Goal: Information Seeking & Learning: Understand process/instructions

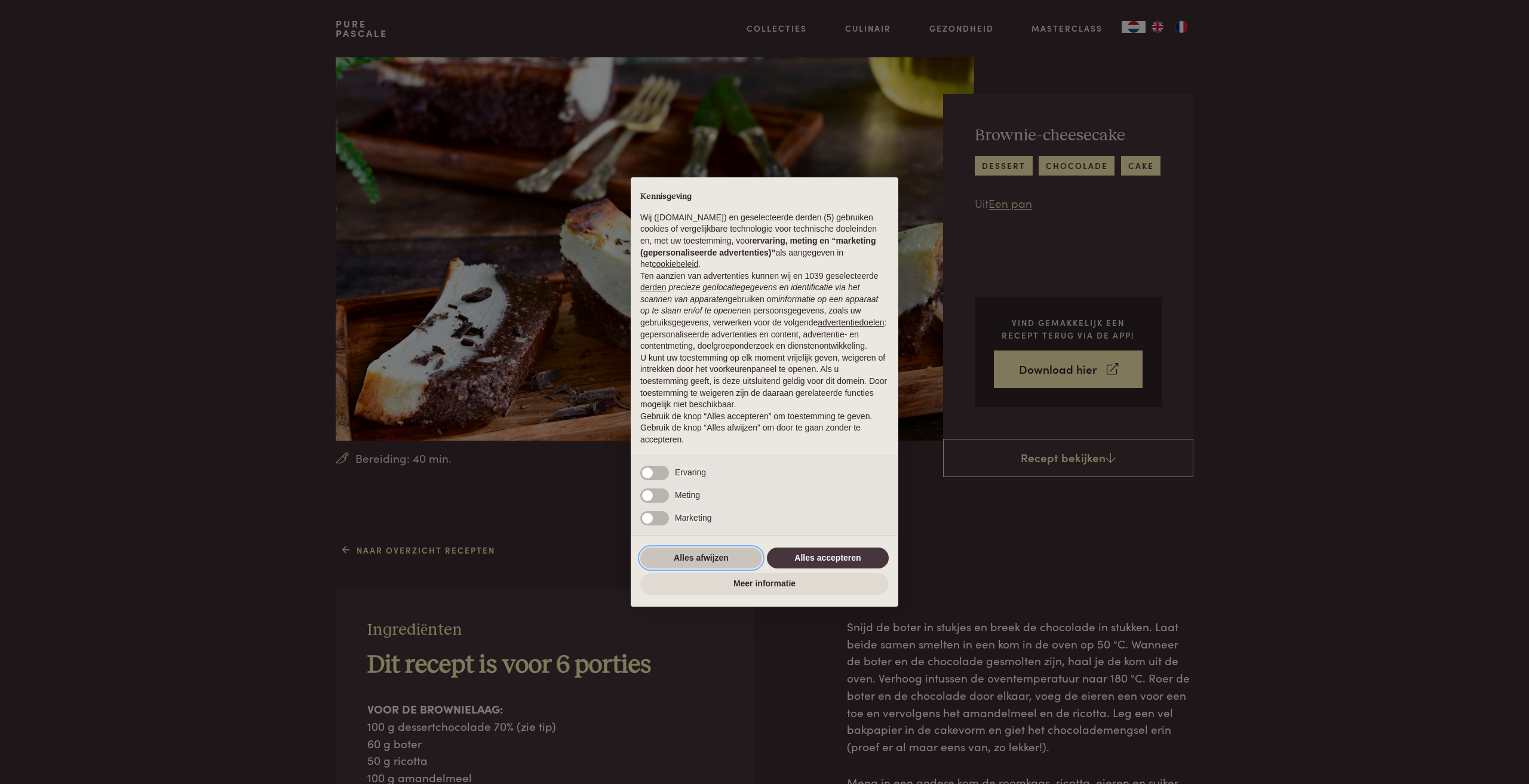
click at [708, 557] on button "Alles afwijzen" at bounding box center [701, 558] width 122 height 21
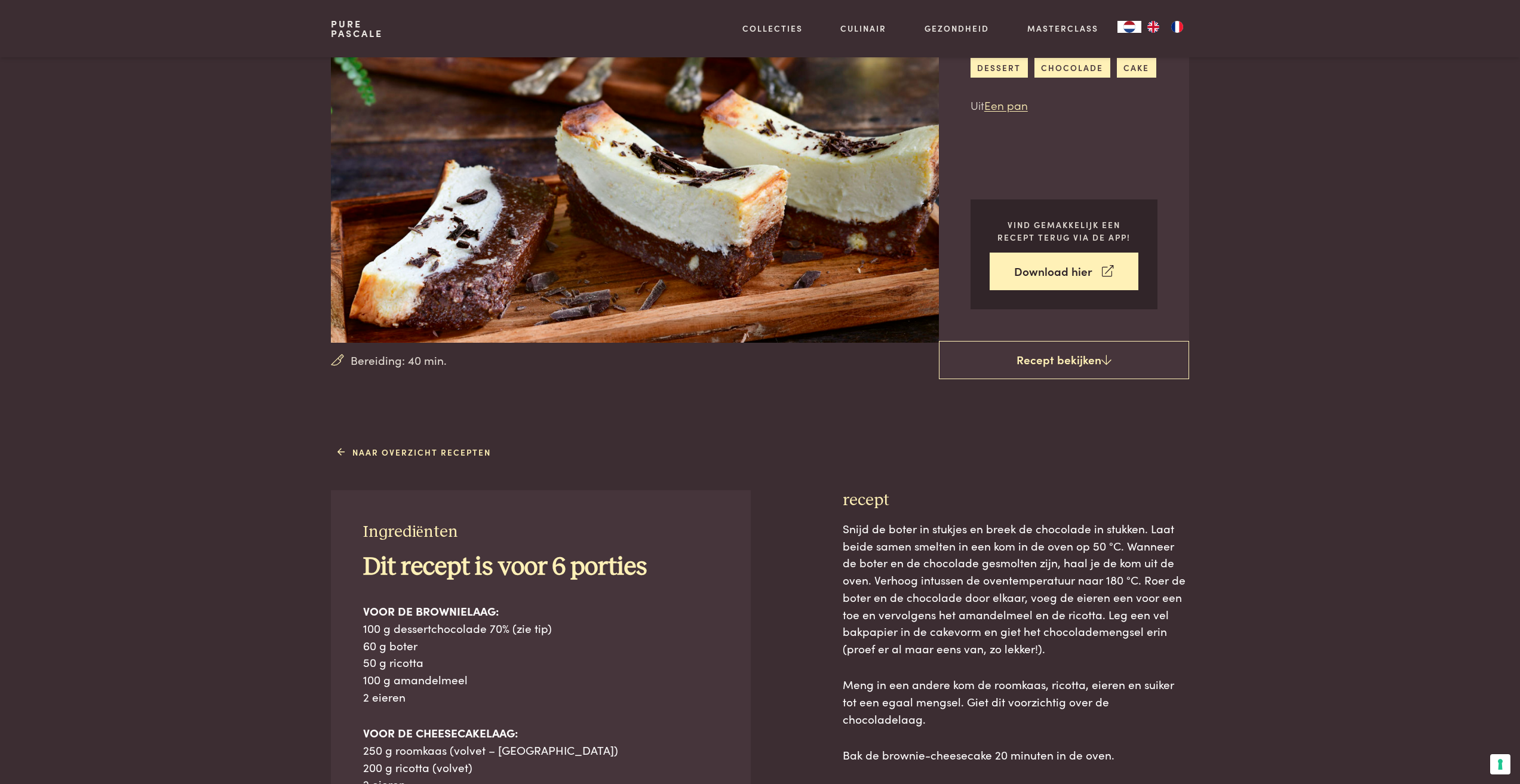
scroll to position [120, 0]
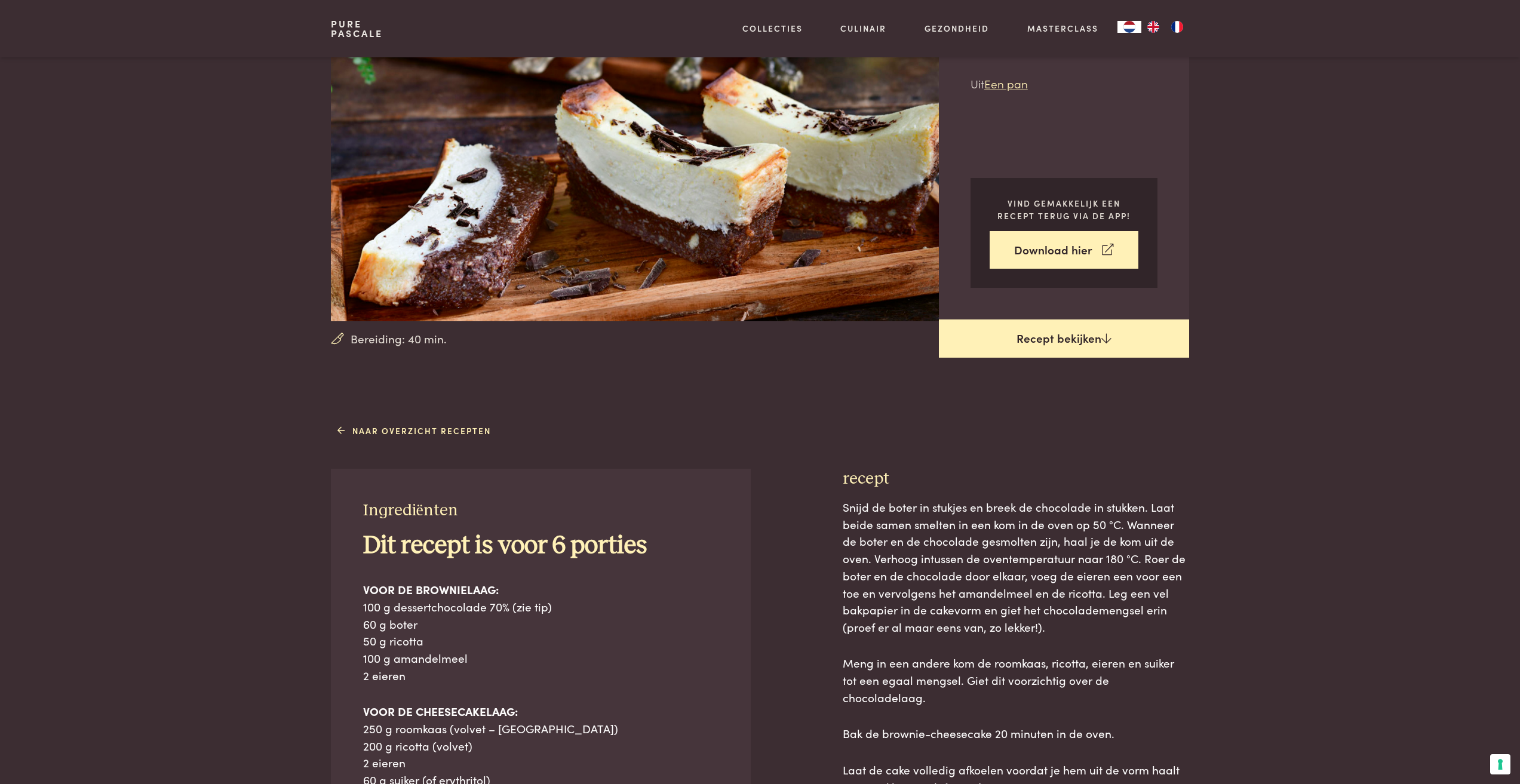
click at [1064, 347] on link "Recept bekijken" at bounding box center [1064, 338] width 250 height 38
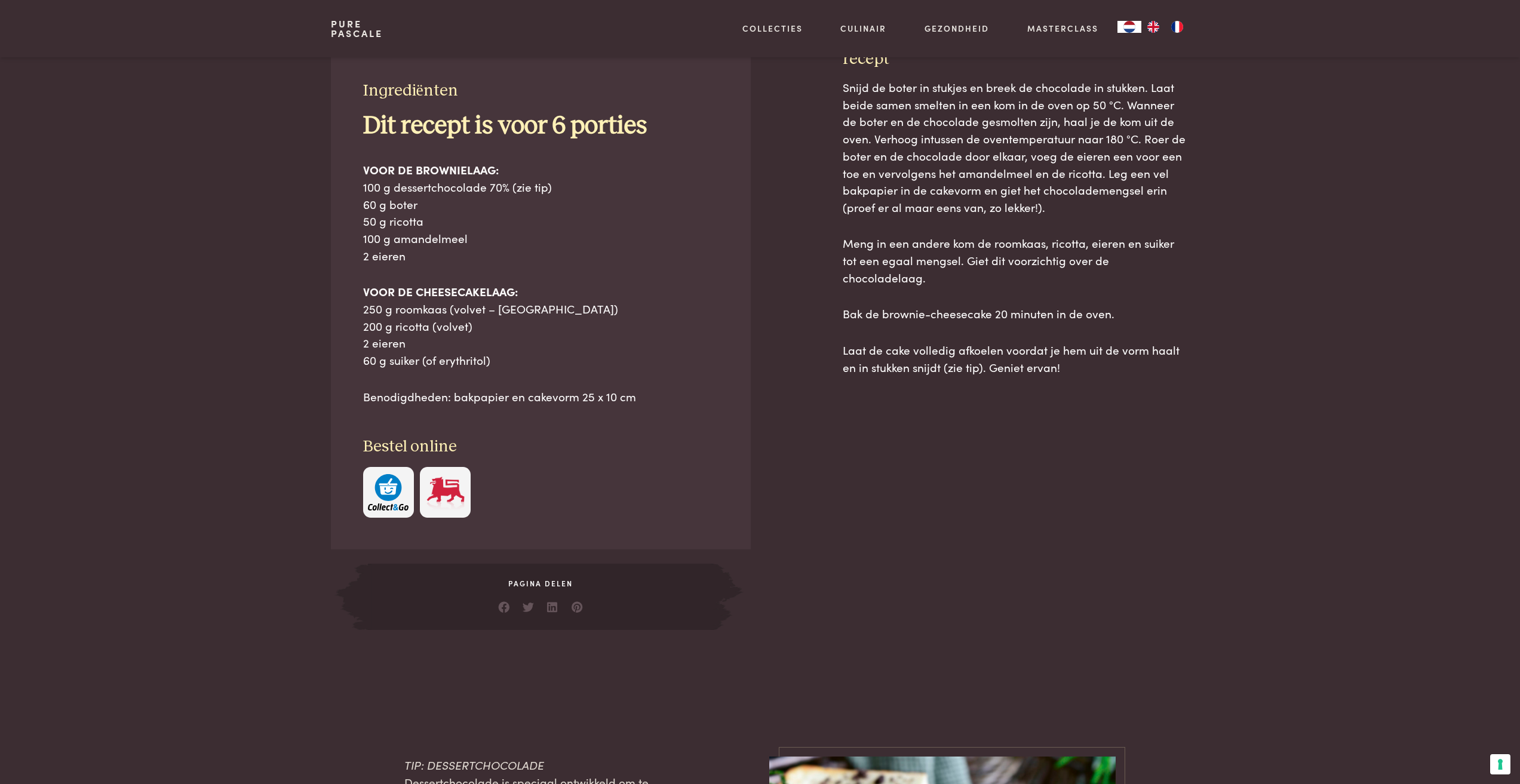
scroll to position [540, 0]
drag, startPoint x: 355, startPoint y: 85, endPoint x: 644, endPoint y: 393, distance: 422.4
click at [644, 393] on div "Ingrediënten Dit recept is voor 6 porties VOOR DE BROWNIELAAG: 100 g dessertcho…" at bounding box center [540, 299] width 420 height 501
copy div "Ingrediënten Dit recept is voor 6 porties VOOR DE BROWNIELAAG: 100 g dessertcho…"
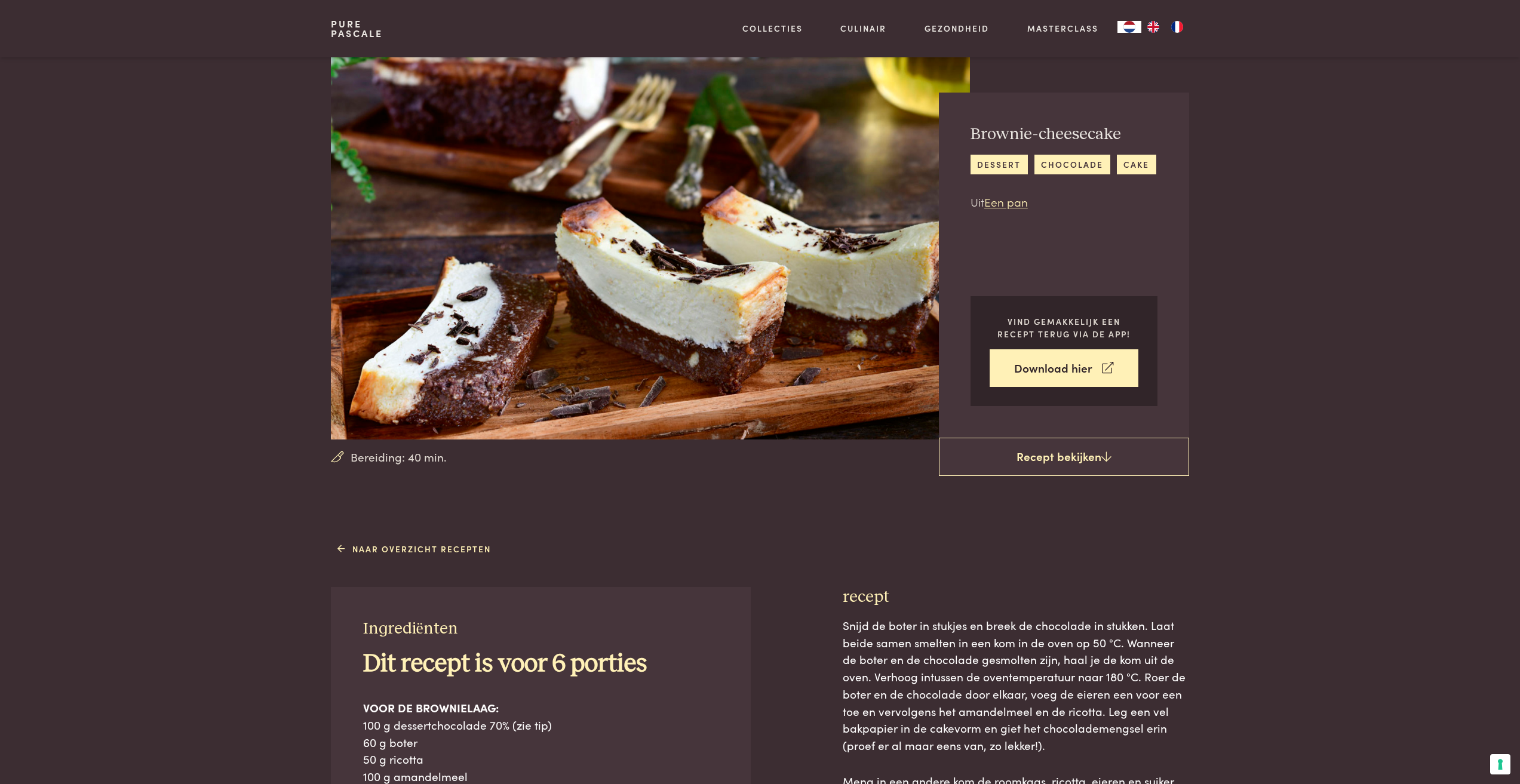
scroll to position [0, 0]
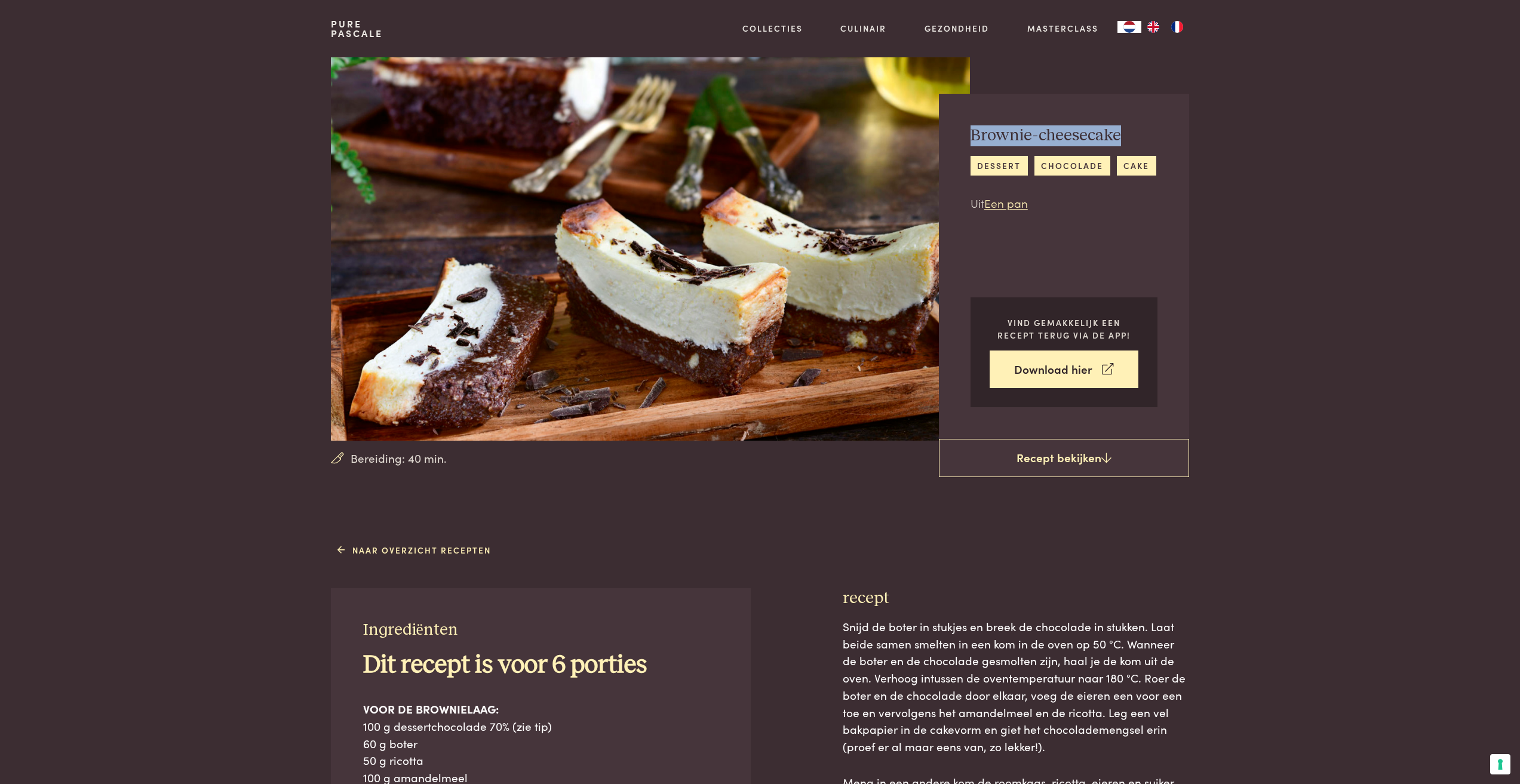
drag, startPoint x: 974, startPoint y: 134, endPoint x: 1127, endPoint y: 140, distance: 153.1
click at [1127, 140] on h2 "Brownie-cheesecake" at bounding box center [1063, 136] width 186 height 21
copy h2 "Brownie-cheesecake"
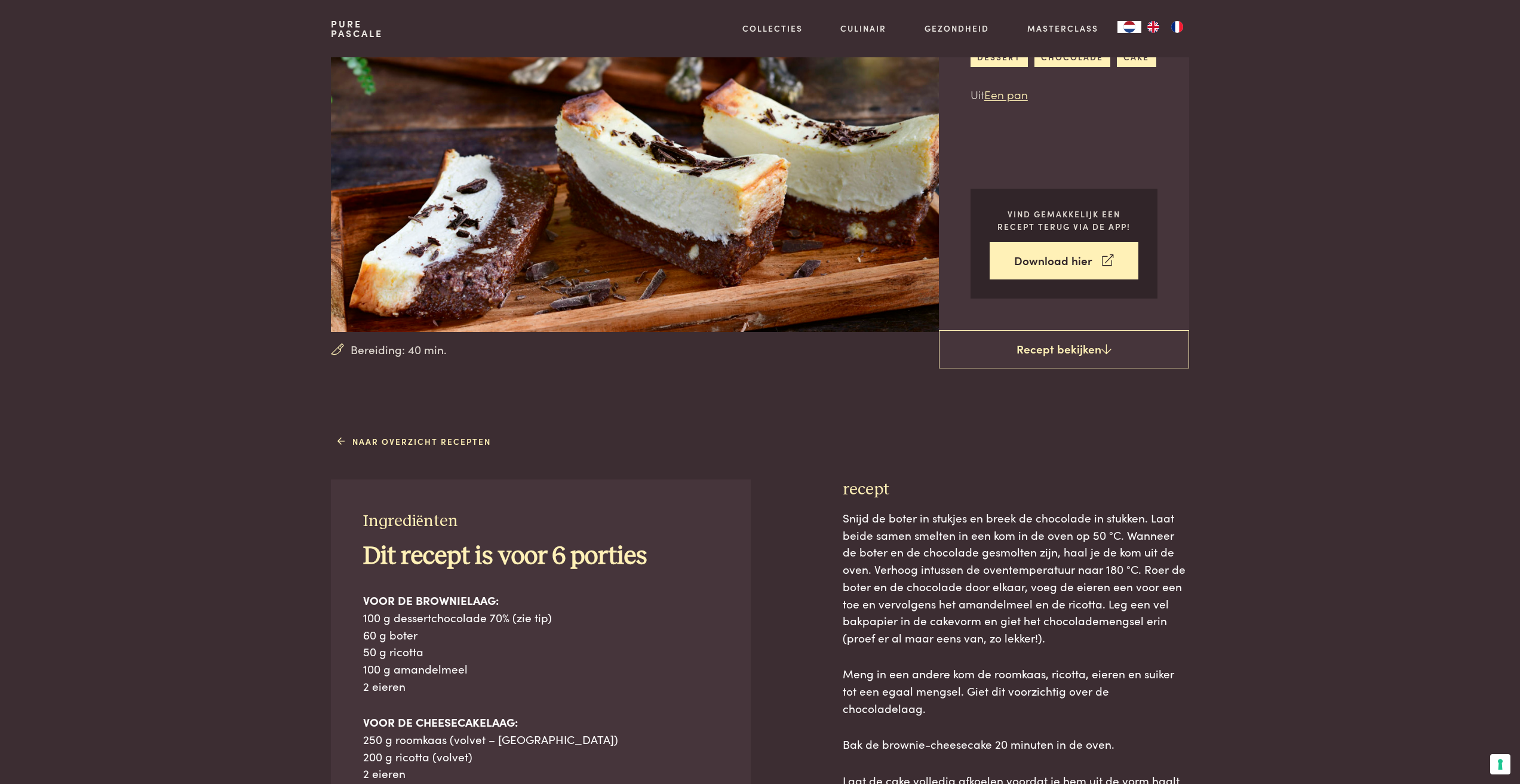
scroll to position [299, 0]
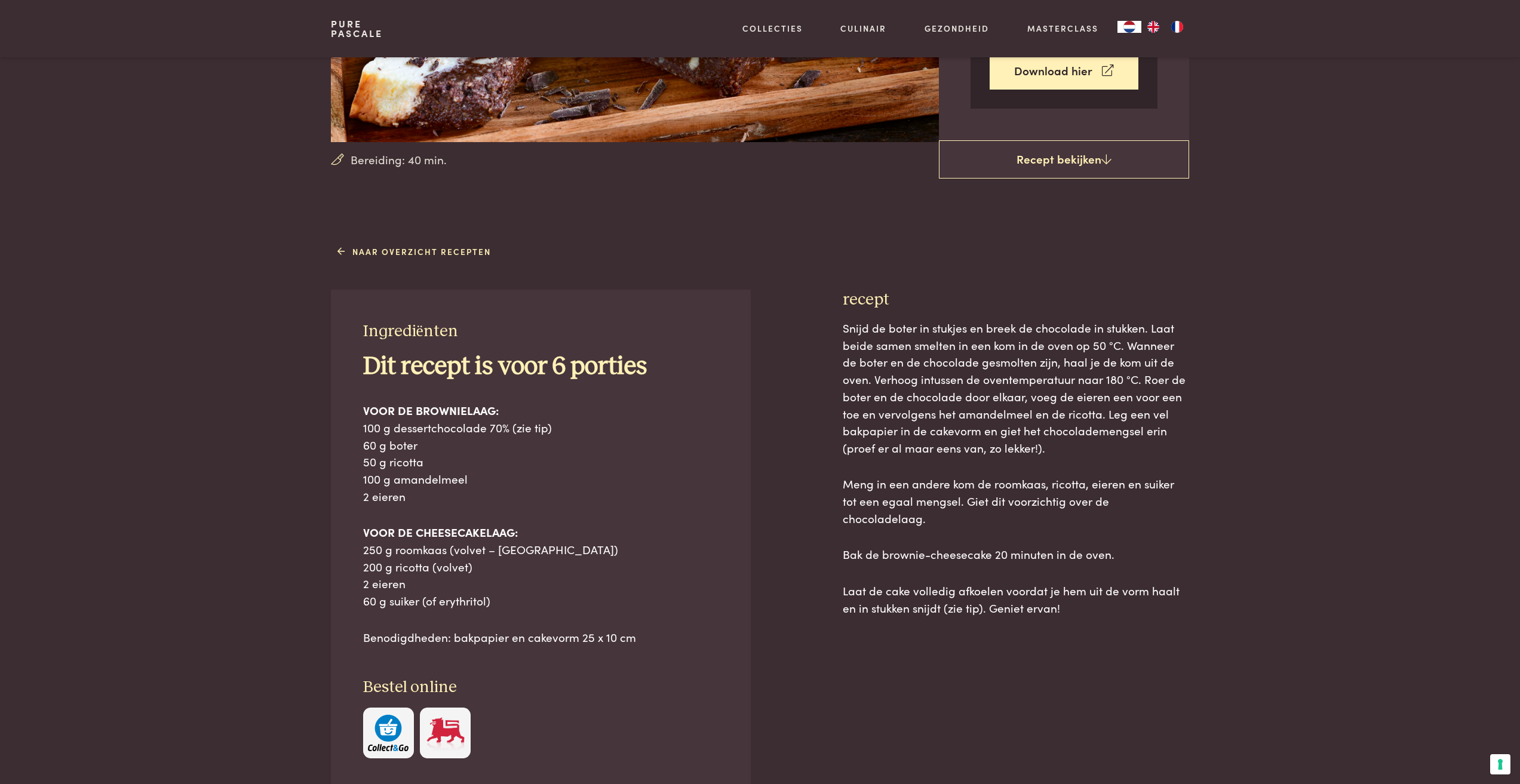
drag, startPoint x: 870, startPoint y: 307, endPoint x: 1178, endPoint y: 589, distance: 417.6
click at [1178, 589] on div "Ingrediënten Dit recept is voor 6 porties VOOR DE BROWNIELAAG: 100 g dessertcho…" at bounding box center [760, 580] width 857 height 581
copy div "recept Snijd de boter in stukjes en breek de chocolade in stukken. Laat beide s…"
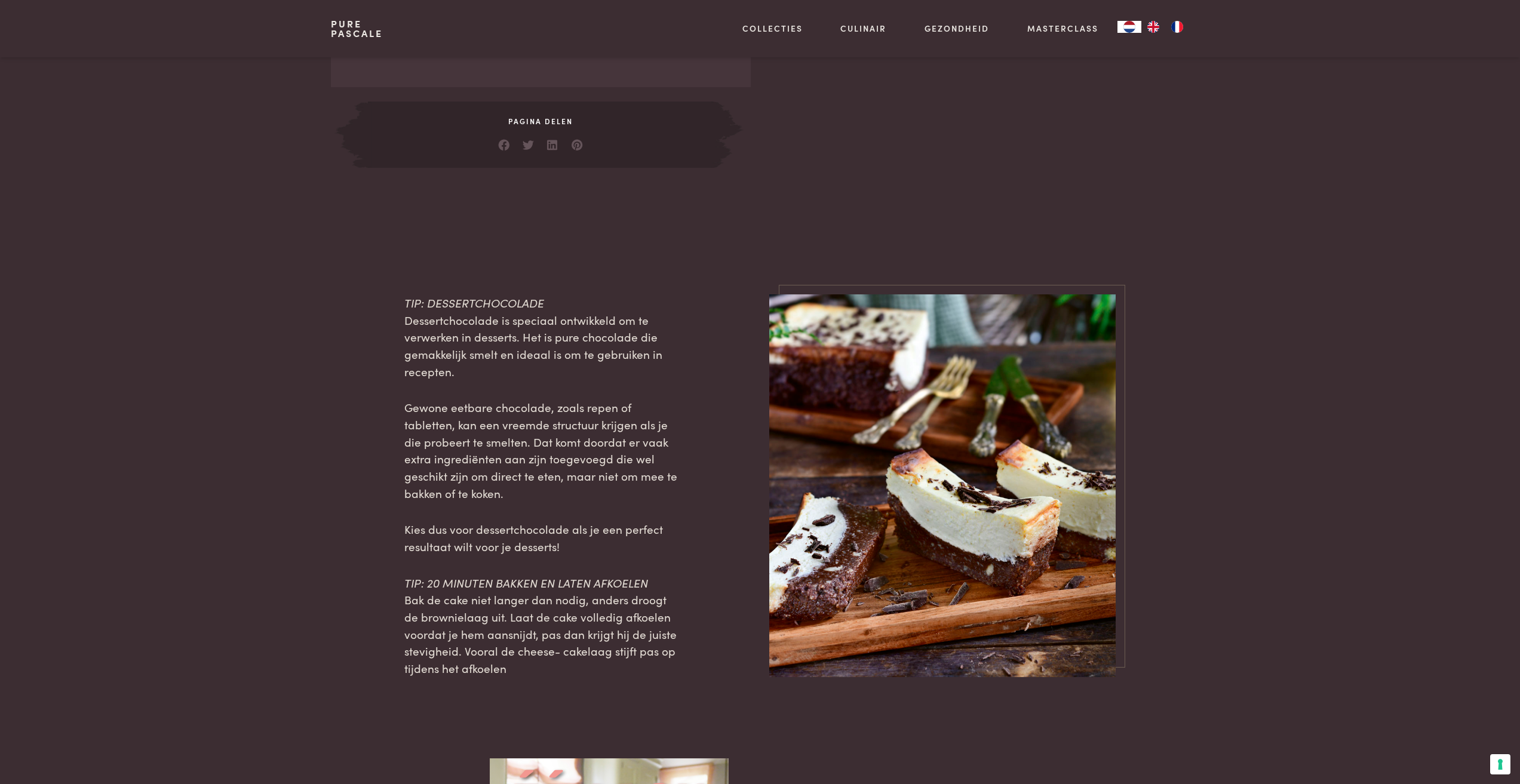
scroll to position [1015, 0]
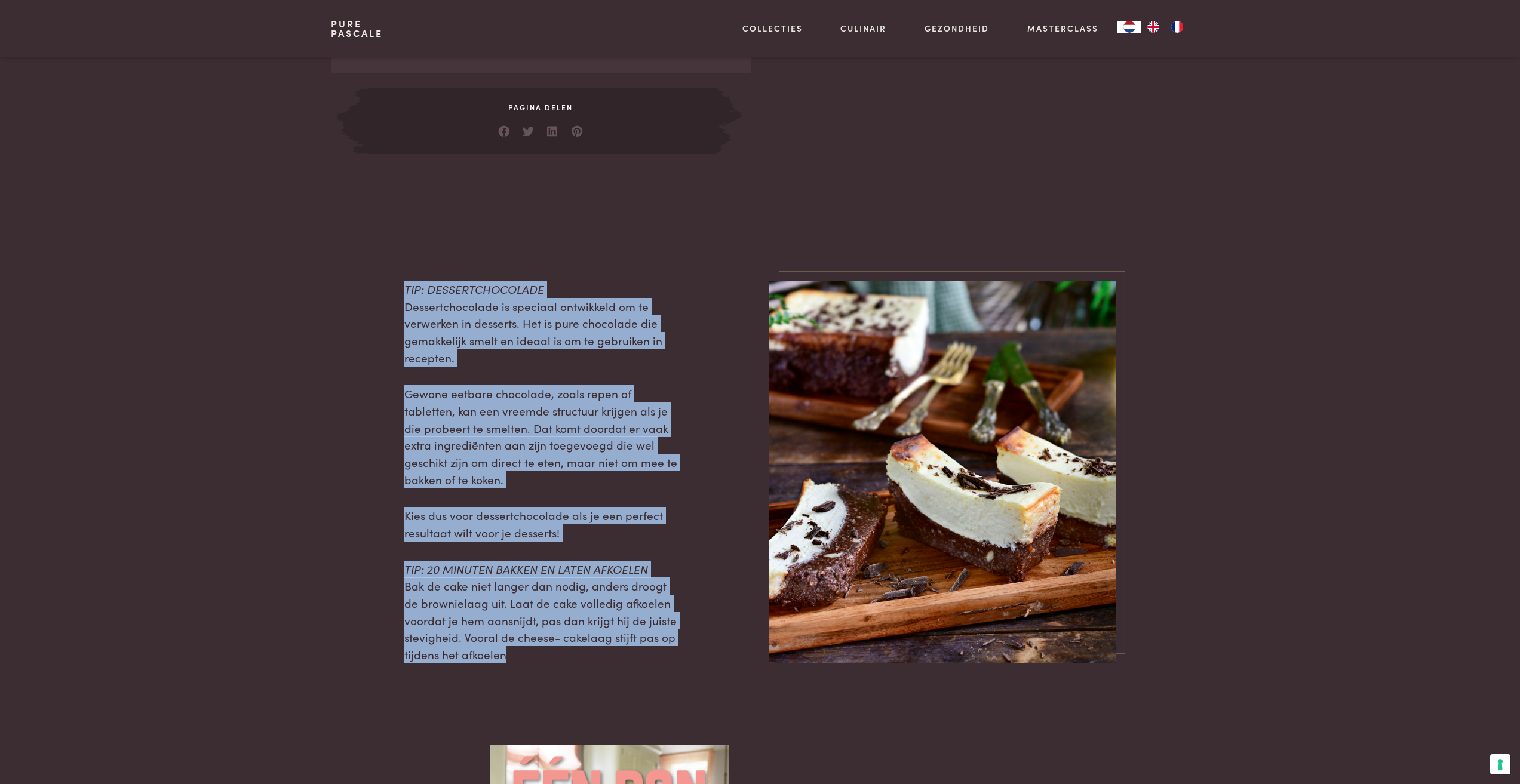
drag, startPoint x: 405, startPoint y: 288, endPoint x: 633, endPoint y: 647, distance: 425.3
click at [633, 647] on div "TIP: DESSERTCHOCOLADE Dessertchocolade is speciaal ontwikkeld om te verwerken i…" at bounding box center [541, 472] width 274 height 383
copy div "TIP: DESSERTCHOCOLADE Dessertchocolade is speciaal ontwikkeld om te verwerken i…"
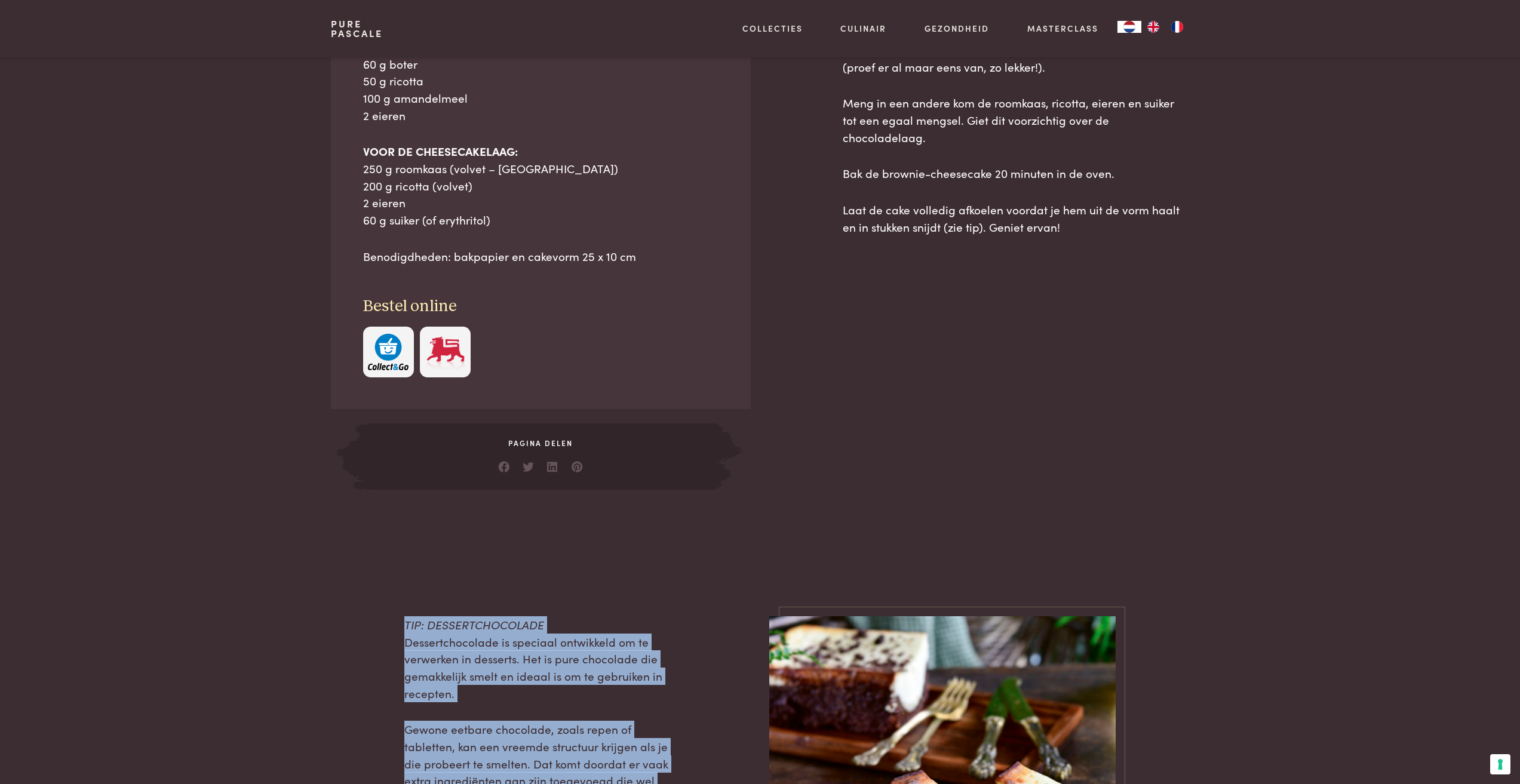
scroll to position [956, 0]
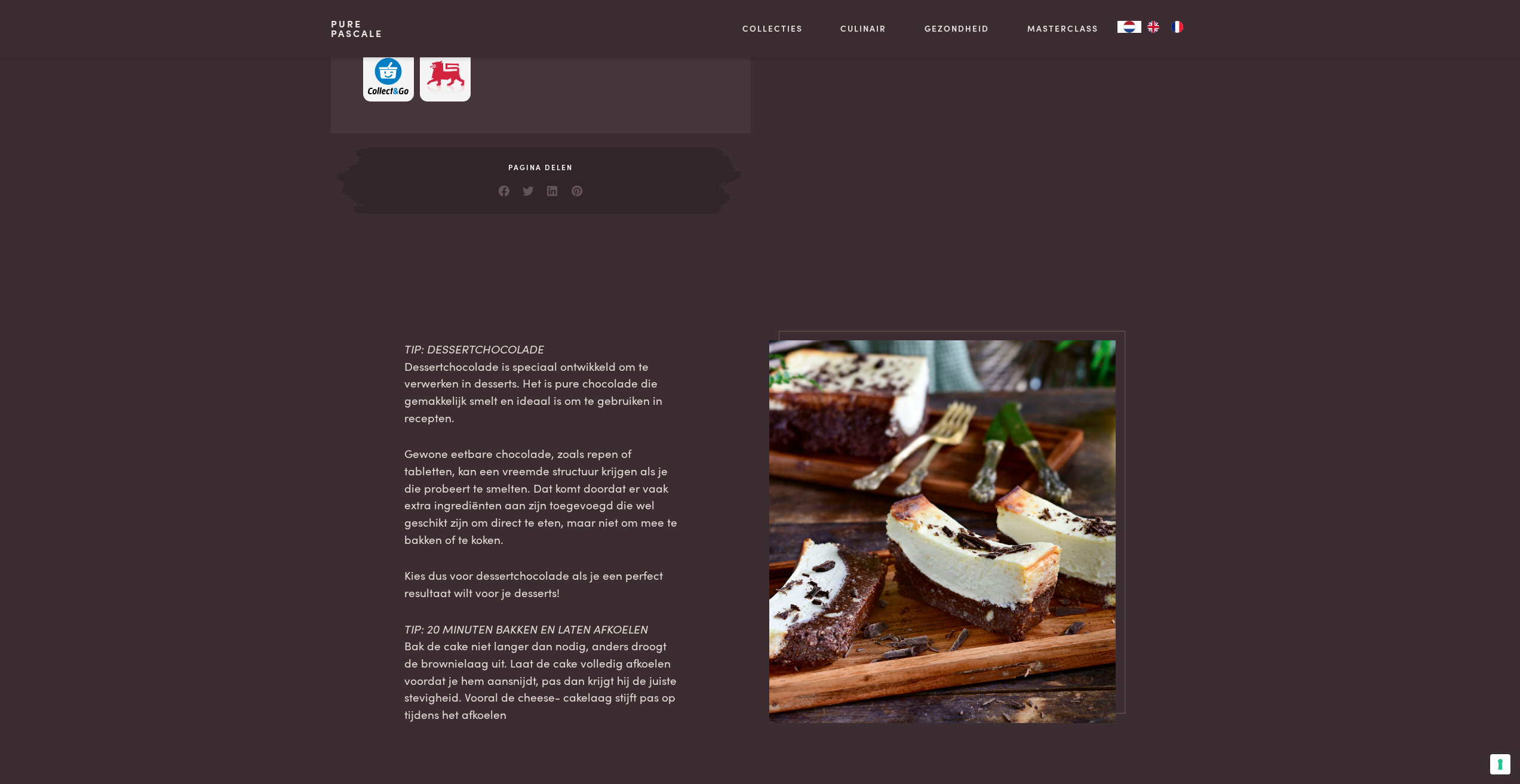
click at [668, 252] on main "Bereiding: 40 min. Brownie-cheesecake dessert [GEOGRAPHIC_DATA] cake Uit Een pa…" at bounding box center [760, 301] width 1520 height 2514
